Goal: Information Seeking & Learning: Learn about a topic

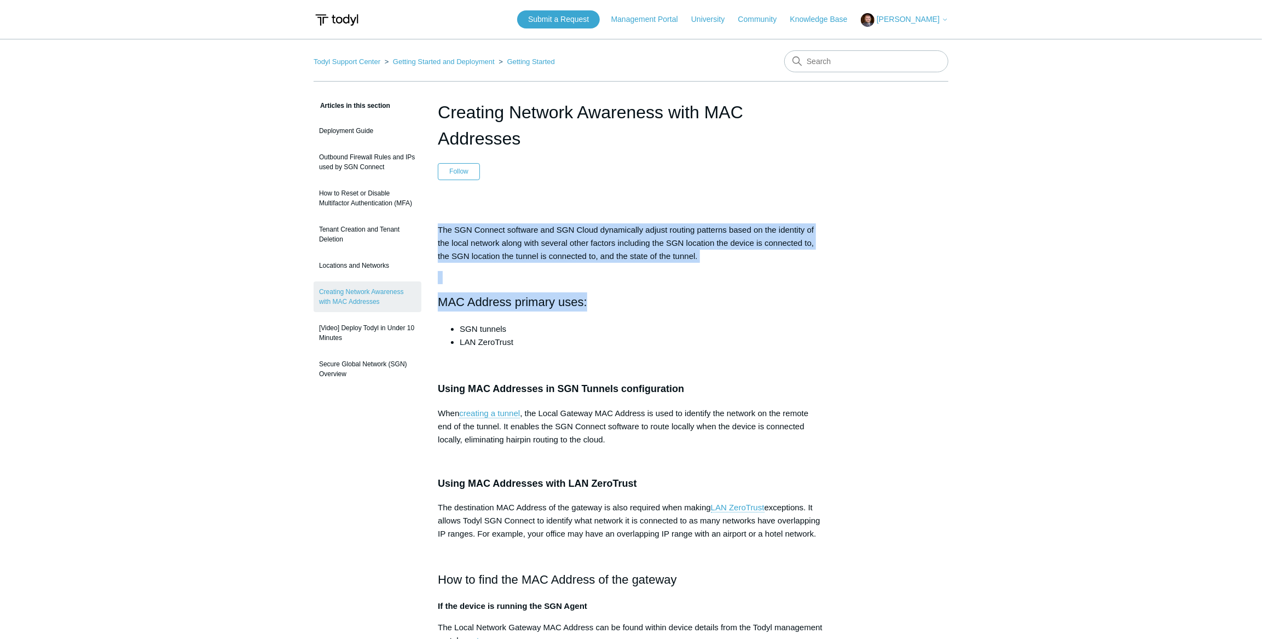
drag, startPoint x: 438, startPoint y: 226, endPoint x: 624, endPoint y: 306, distance: 202.2
click at [624, 306] on div "The SGN Connect software and SGN Cloud dynamically adjust routing patterns base…" at bounding box center [631, 521] width 386 height 638
click at [507, 304] on h2 "MAC Address primary uses:" at bounding box center [631, 301] width 386 height 19
click at [448, 230] on p "The SGN Connect software and SGN Cloud dynamically adjust routing patterns base…" at bounding box center [631, 242] width 386 height 39
drag, startPoint x: 438, startPoint y: 228, endPoint x: 708, endPoint y: 249, distance: 270.6
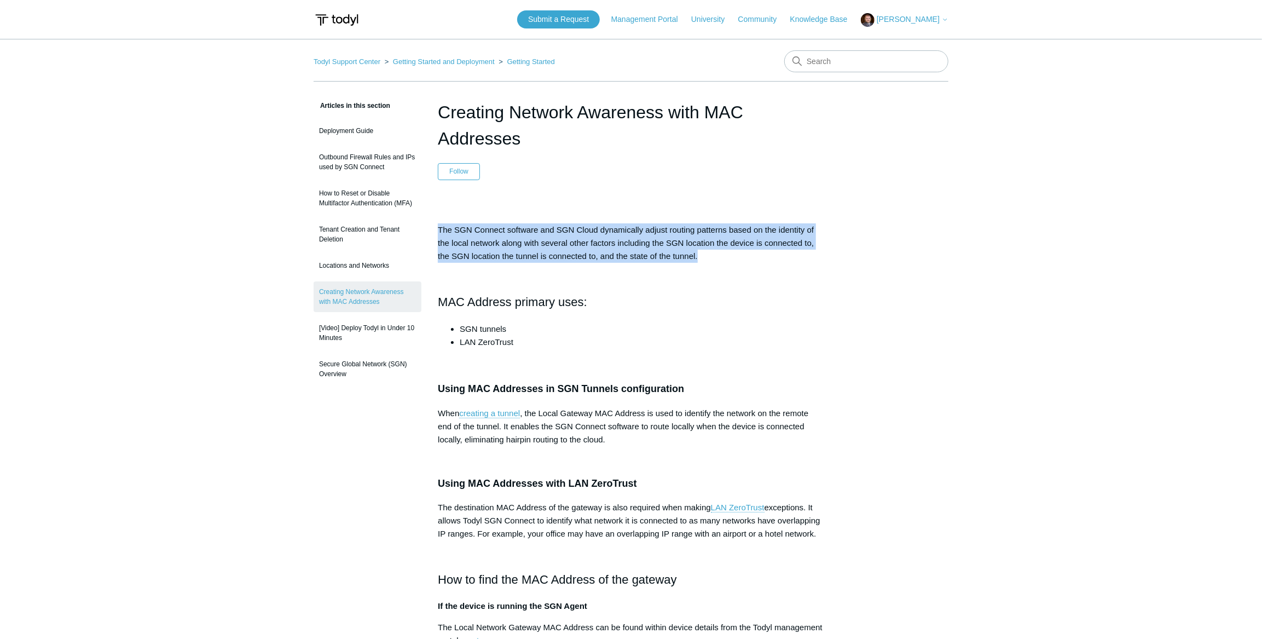
click at [708, 249] on p "The SGN Connect software and SGN Cloud dynamically adjust routing patterns base…" at bounding box center [631, 242] width 386 height 39
click at [708, 256] on p "The SGN Connect software and SGN Cloud dynamically adjust routing patterns base…" at bounding box center [631, 242] width 386 height 39
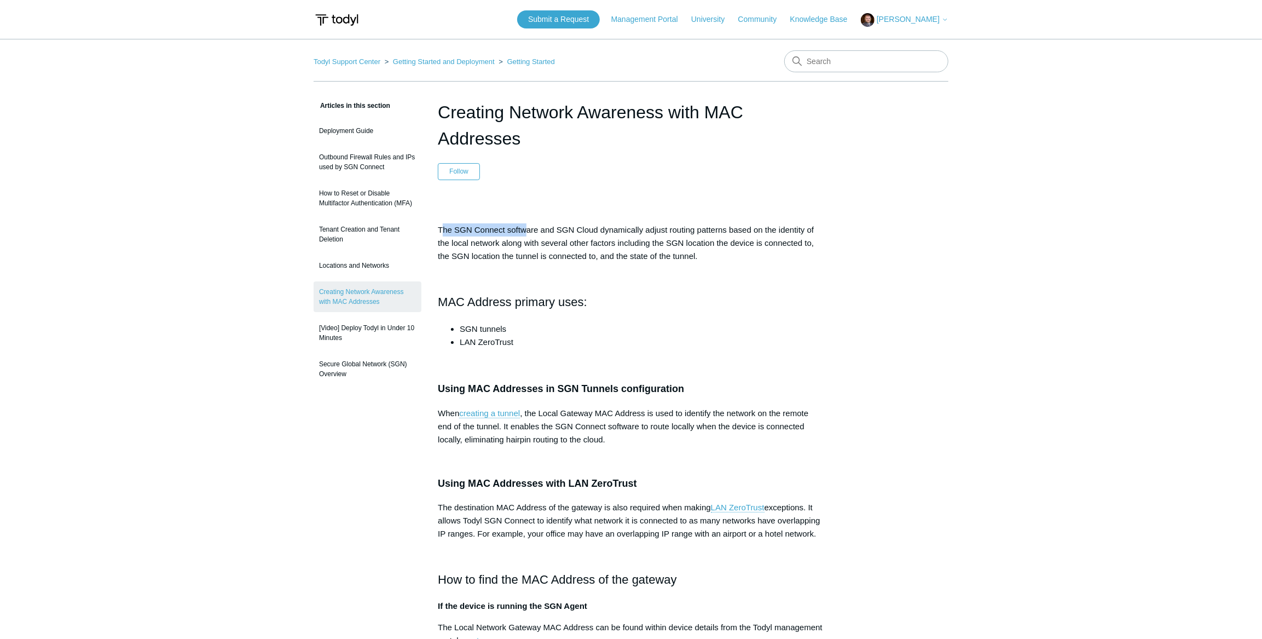
drag, startPoint x: 441, startPoint y: 229, endPoint x: 525, endPoint y: 227, distance: 83.8
click at [525, 227] on p "The SGN Connect software and SGN Cloud dynamically adjust routing patterns base…" at bounding box center [631, 242] width 386 height 39
click at [453, 229] on p "The SGN Connect software and SGN Cloud dynamically adjust routing patterns base…" at bounding box center [631, 242] width 386 height 39
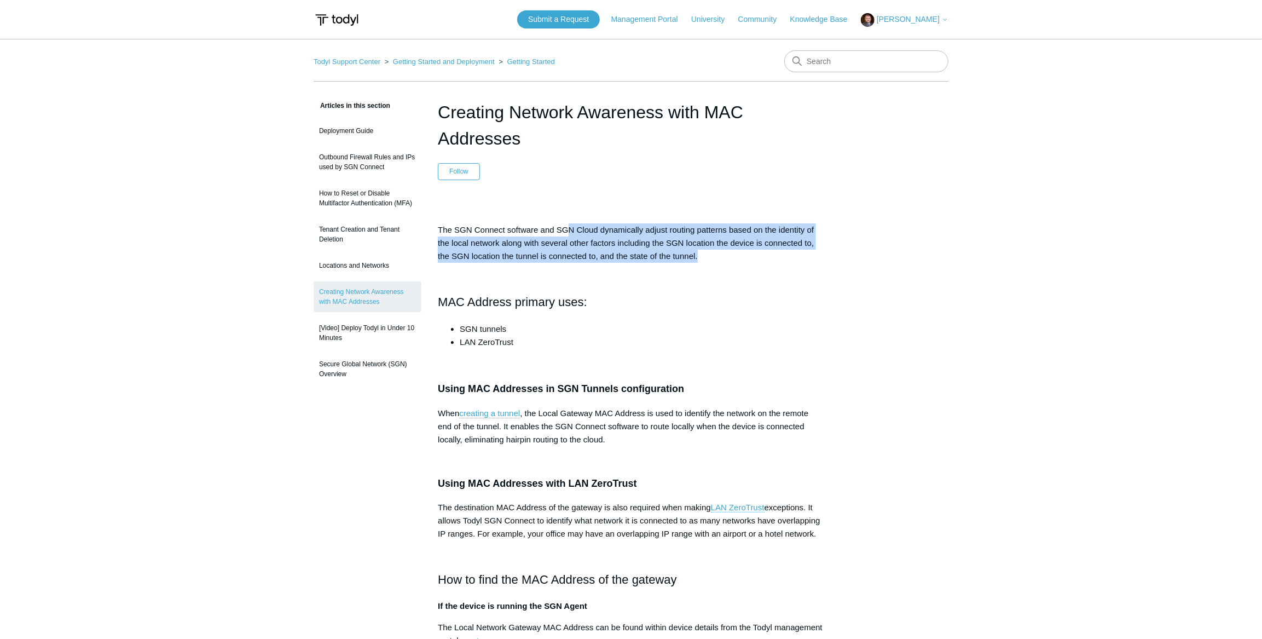
drag, startPoint x: 567, startPoint y: 230, endPoint x: 724, endPoint y: 259, distance: 159.8
click at [724, 259] on p "The SGN Connect software and SGN Cloud dynamically adjust routing patterns base…" at bounding box center [631, 242] width 386 height 39
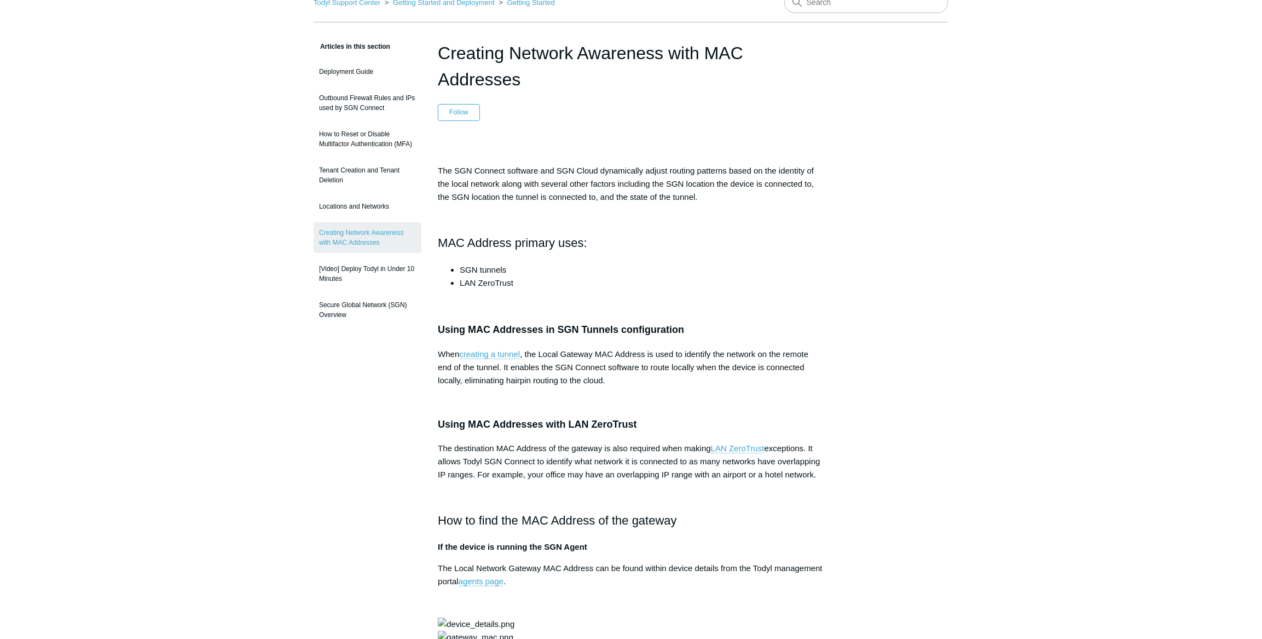
scroll to position [99, 0]
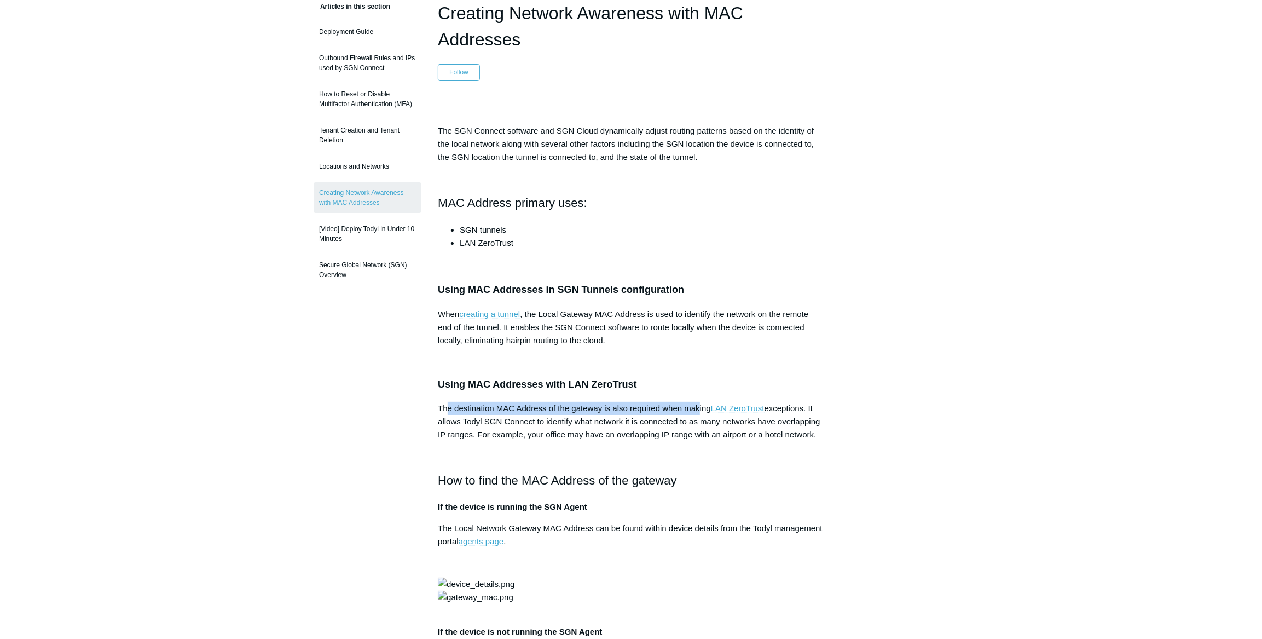
drag, startPoint x: 449, startPoint y: 409, endPoint x: 700, endPoint y: 406, distance: 250.7
click at [700, 406] on p "The destination MAC Address of the gateway is also required when making LAN Zer…" at bounding box center [631, 421] width 386 height 39
click at [475, 419] on p "The destination MAC Address of the gateway is also required when making LAN Zer…" at bounding box center [631, 421] width 386 height 39
drag, startPoint x: 450, startPoint y: 429, endPoint x: 822, endPoint y: 438, distance: 372.3
click at [847, 435] on div "Articles in this section Deployment Guide Outbound Firewall Rules and IPs used …" at bounding box center [631, 556] width 635 height 1113
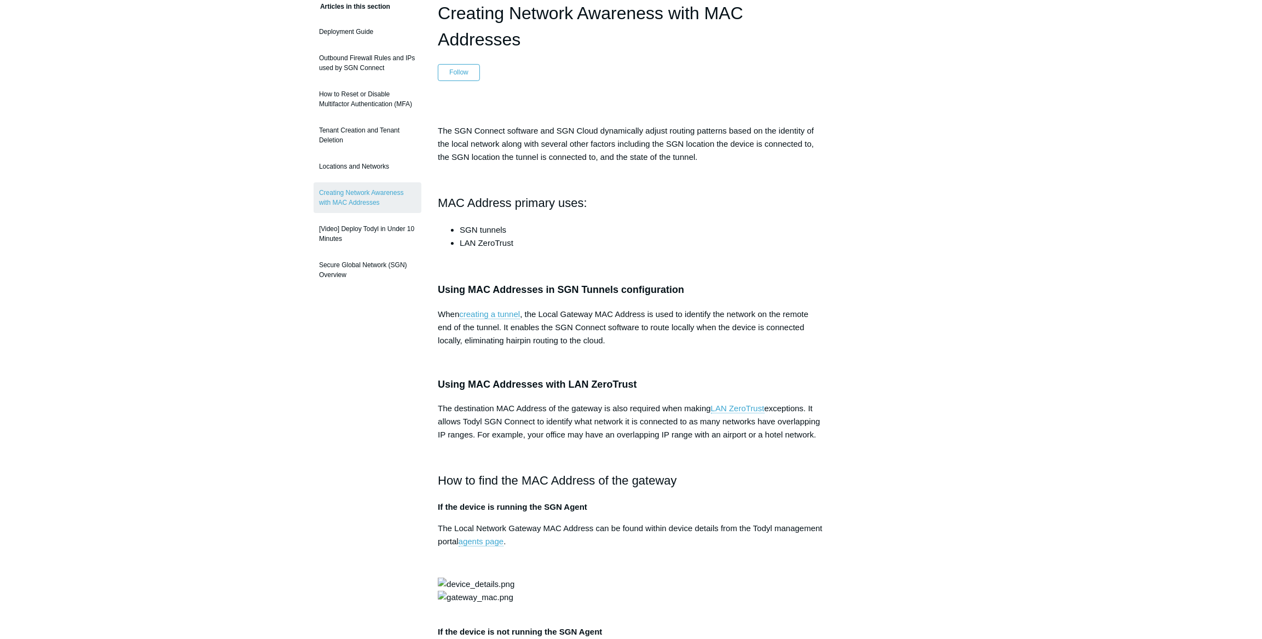
click at [484, 430] on p "The destination MAC Address of the gateway is also required when making LAN Zer…" at bounding box center [631, 421] width 386 height 39
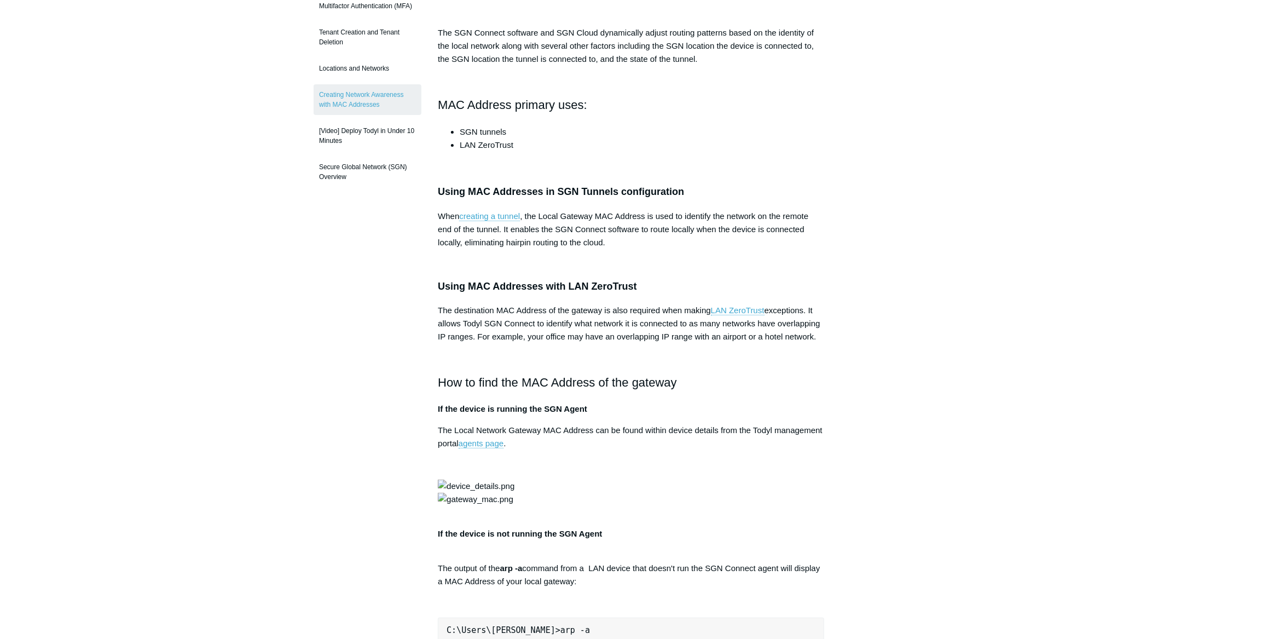
scroll to position [199, 0]
drag, startPoint x: 466, startPoint y: 429, endPoint x: 704, endPoint y: 425, distance: 238.1
click at [704, 425] on p "The Local Network Gateway MAC Address can be found within device details from t…" at bounding box center [631, 435] width 386 height 26
click at [746, 427] on p "The Local Network Gateway MAC Address can be found within device details from t…" at bounding box center [631, 435] width 386 height 26
drag, startPoint x: 623, startPoint y: 426, endPoint x: 844, endPoint y: 428, distance: 221.1
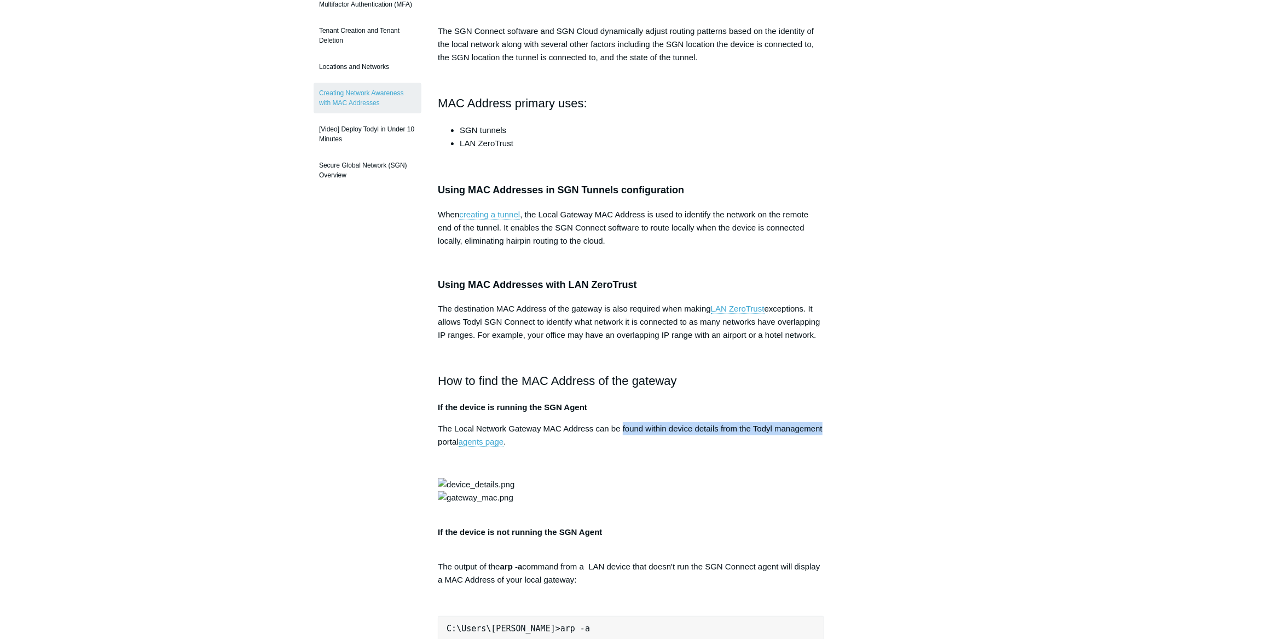
click at [844, 428] on div "Articles in this section Deployment Guide Outbound Firewall Rules and IPs used …" at bounding box center [631, 456] width 635 height 1113
click at [727, 427] on p "The Local Network Gateway MAC Address can be found within device details from t…" at bounding box center [631, 435] width 386 height 26
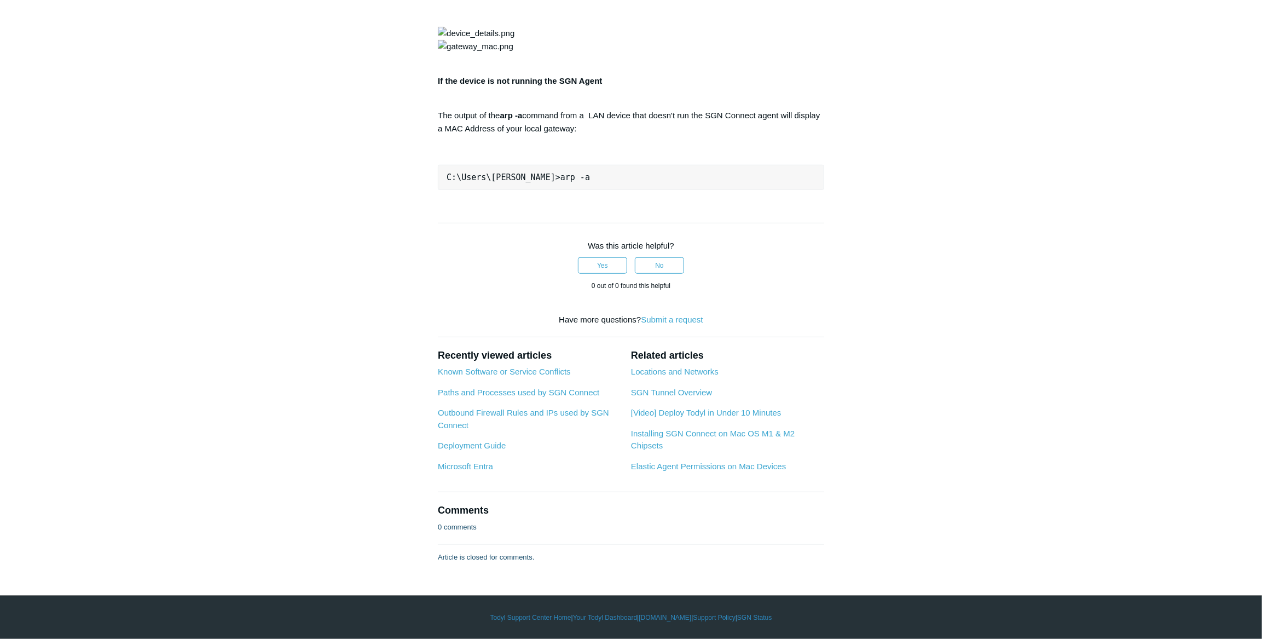
scroll to position [895, 0]
drag, startPoint x: 438, startPoint y: 283, endPoint x: 640, endPoint y: 301, distance: 202.8
click at [640, 135] on p "The output of the arp -a command from a LAN device that doesn't run the SGN Con…" at bounding box center [631, 115] width 386 height 39
click at [608, 135] on p "The output of the arp -a command from a LAN device that doesn't run the SGN Con…" at bounding box center [631, 115] width 386 height 39
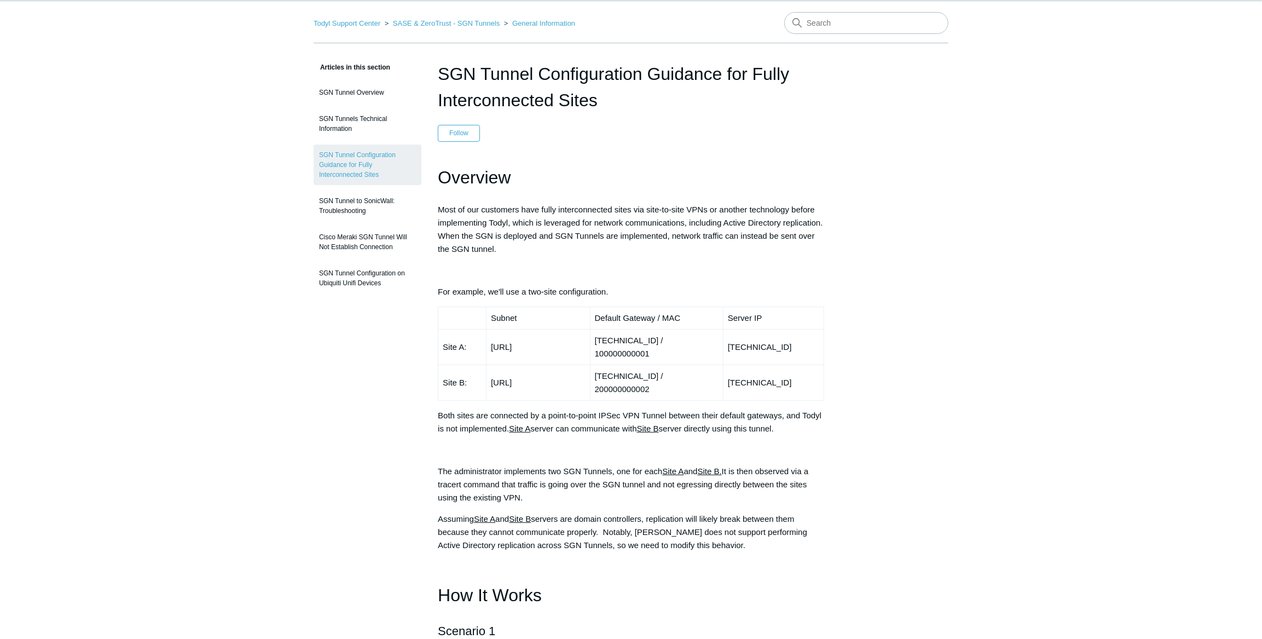
scroll to position [49, 0]
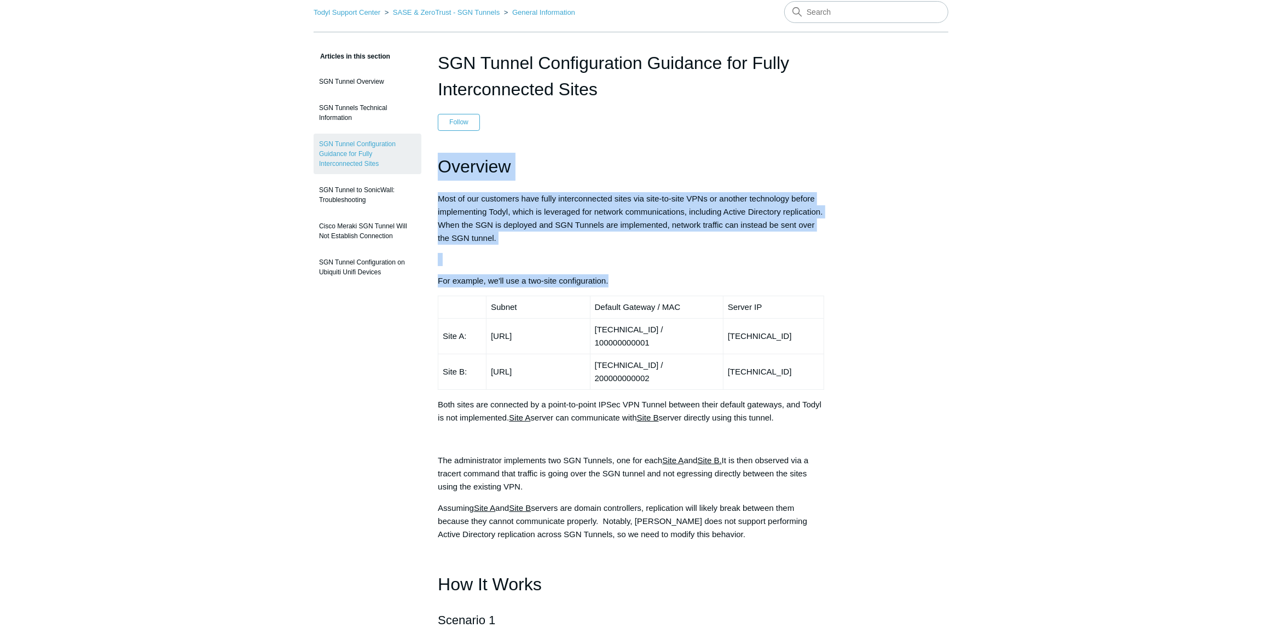
drag, startPoint x: 442, startPoint y: 163, endPoint x: 661, endPoint y: 270, distance: 244.5
click at [632, 281] on p "For example, we'll use a two-site configuration." at bounding box center [631, 280] width 386 height 13
drag, startPoint x: 439, startPoint y: 163, endPoint x: 662, endPoint y: 277, distance: 250.7
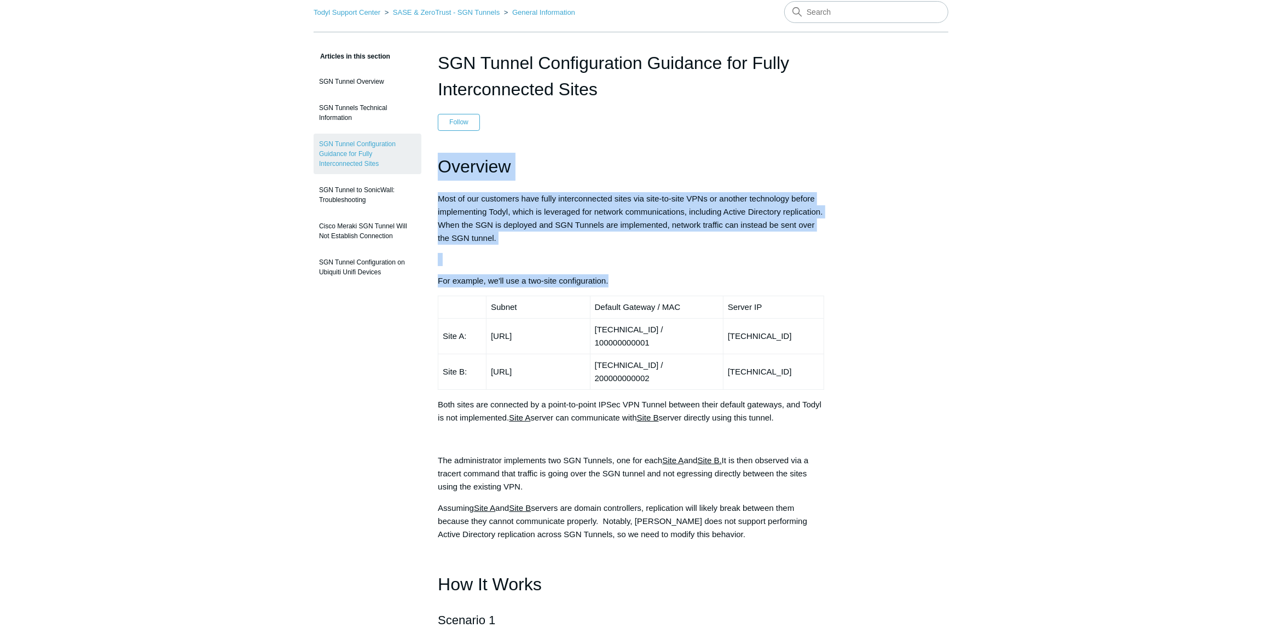
click at [627, 275] on p "For example, we'll use a two-site configuration." at bounding box center [631, 280] width 386 height 13
click at [442, 166] on h1 "Overview" at bounding box center [631, 167] width 386 height 28
drag, startPoint x: 441, startPoint y: 166, endPoint x: 619, endPoint y: 277, distance: 210.2
click at [619, 277] on p "For example, we'll use a two-site configuration." at bounding box center [631, 280] width 386 height 13
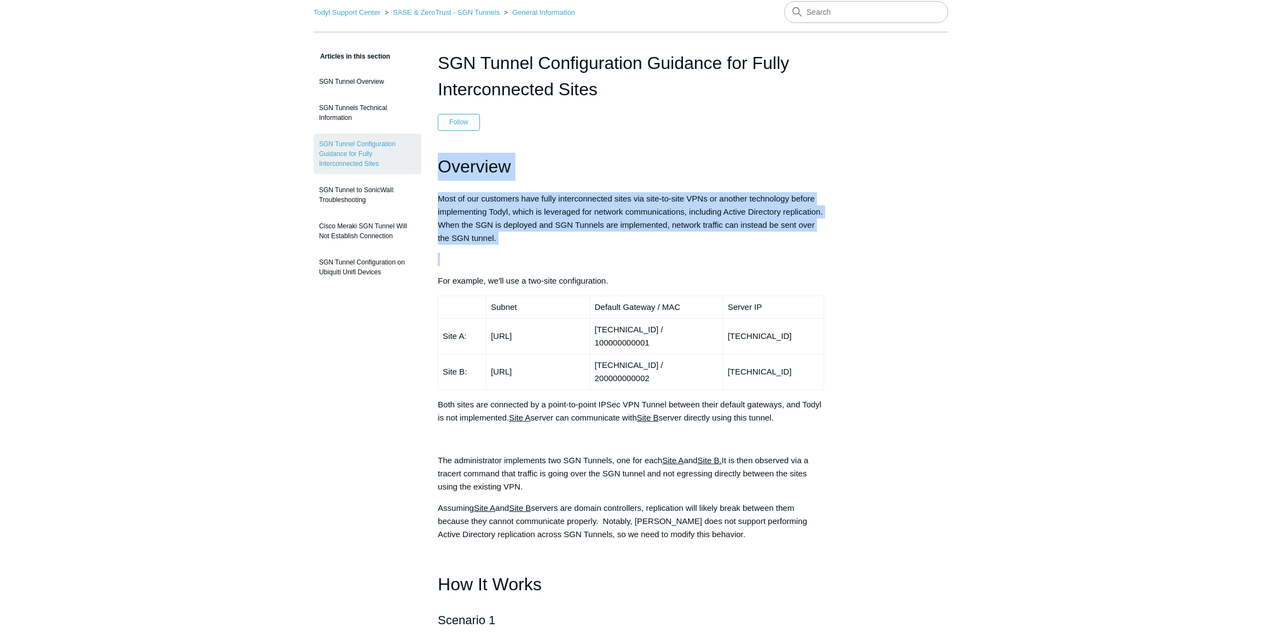
drag, startPoint x: 439, startPoint y: 164, endPoint x: 605, endPoint y: 257, distance: 190.4
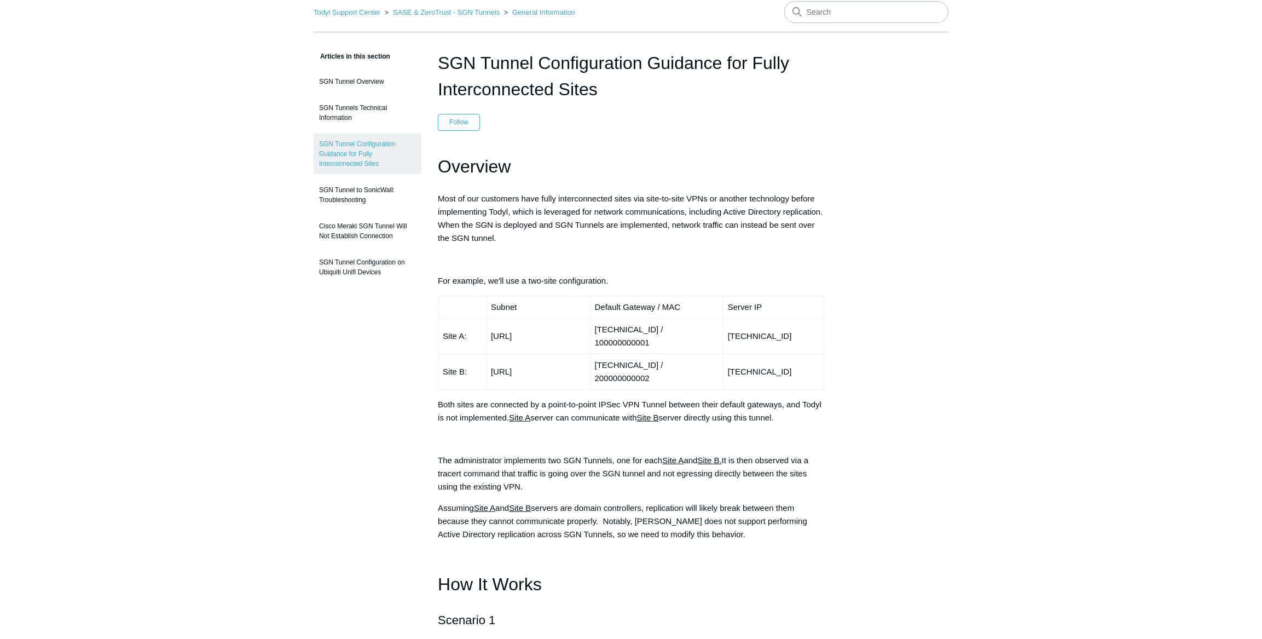
click at [613, 279] on p "For example, we'll use a two-site configuration." at bounding box center [631, 280] width 386 height 13
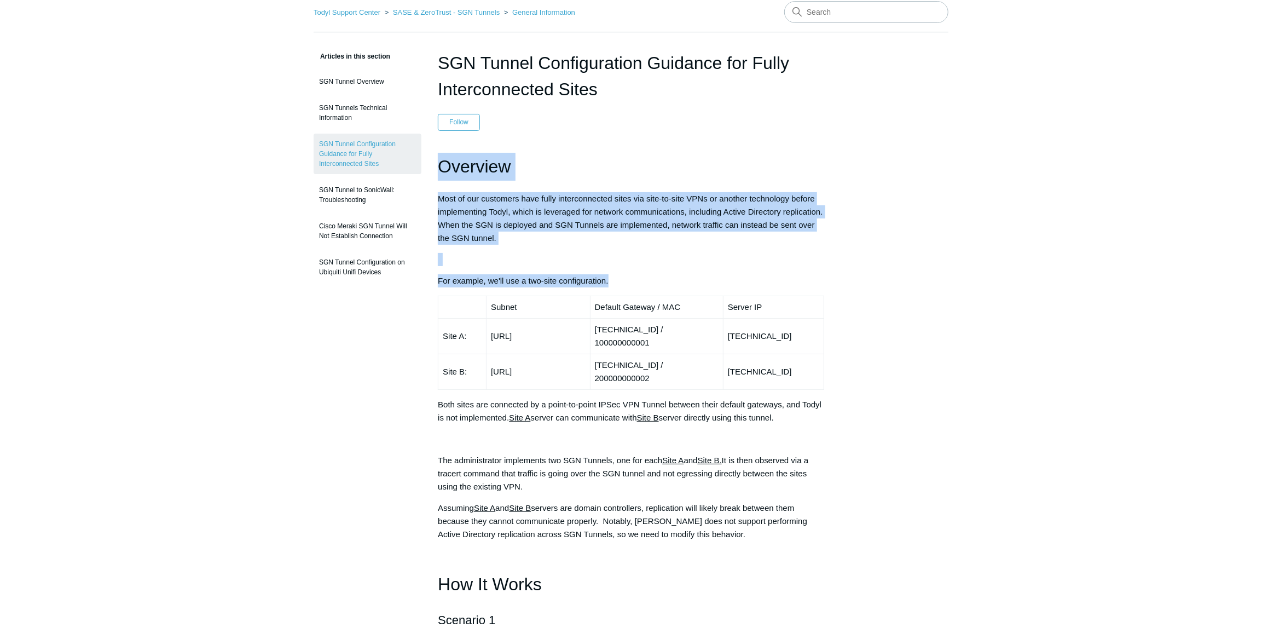
drag, startPoint x: 443, startPoint y: 165, endPoint x: 628, endPoint y: 268, distance: 211.7
drag, startPoint x: 438, startPoint y: 163, endPoint x: 605, endPoint y: 275, distance: 201.4
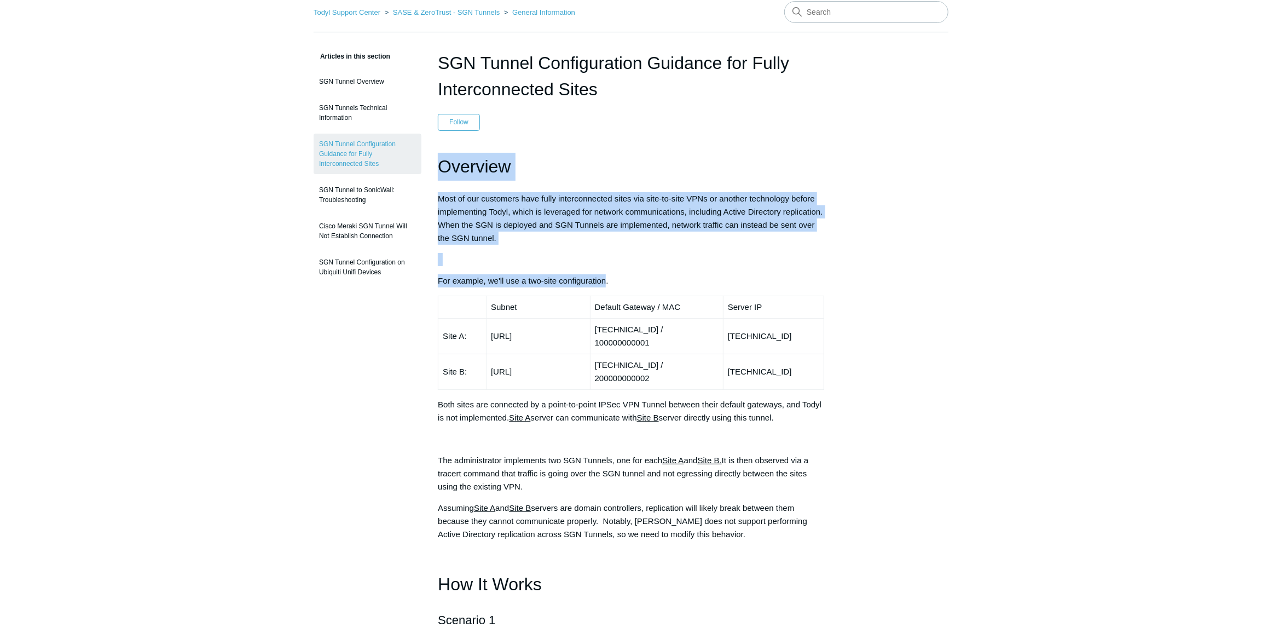
click at [605, 275] on p "For example, we'll use a two-site configuration." at bounding box center [631, 280] width 386 height 13
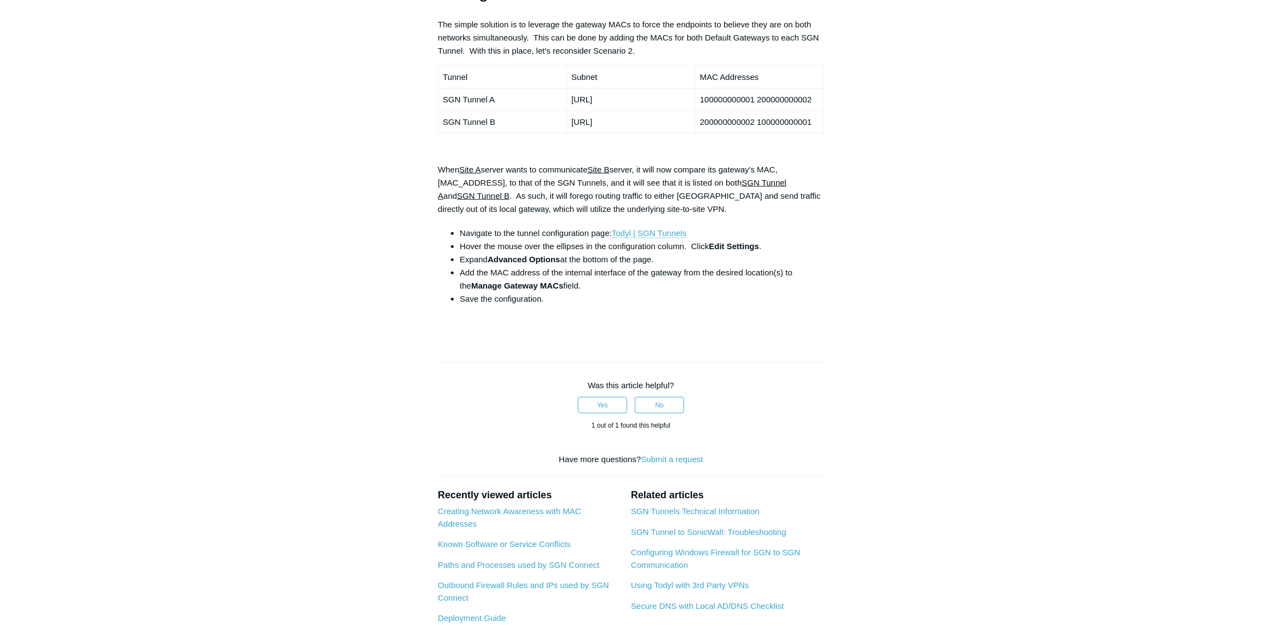
scroll to position [945, 0]
